Goal: Information Seeking & Learning: Find specific page/section

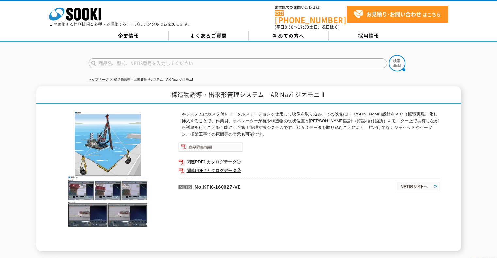
click at [221, 142] on img at bounding box center [210, 147] width 64 height 10
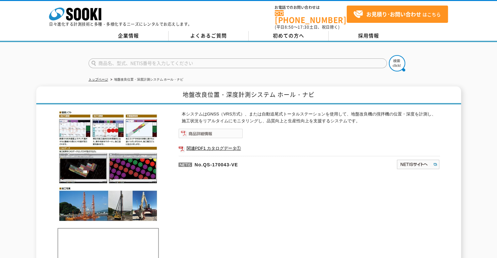
click at [215, 134] on img at bounding box center [210, 134] width 64 height 10
click at [215, 144] on link "関連PDF1 カタログデータ①" at bounding box center [308, 148] width 261 height 8
click at [163, 62] on input "text" at bounding box center [238, 63] width 298 height 10
type input "POCHI"
click at [389, 55] on button at bounding box center [397, 63] width 16 height 16
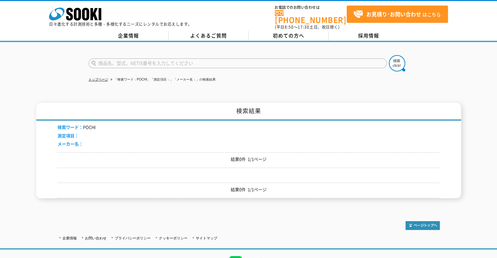
click at [163, 62] on input "text" at bounding box center [238, 63] width 298 height 10
type input "ポチ"
click at [389, 55] on button at bounding box center [397, 63] width 16 height 16
click at [162, 62] on input "text" at bounding box center [238, 63] width 298 height 10
type input "商品名、型式、NETIS番号を入力してください"
